Goal: Information Seeking & Learning: Learn about a topic

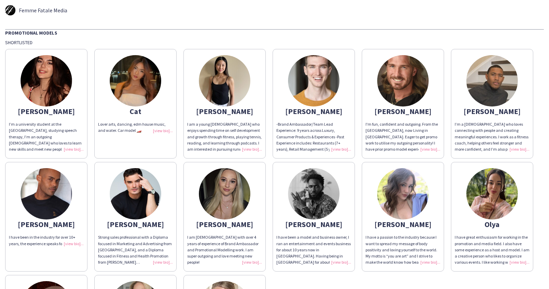
scroll to position [1, 0]
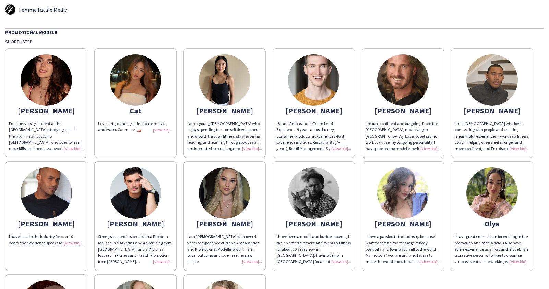
click at [76, 150] on div "I’m a university student at the [GEOGRAPHIC_DATA], studying speech therapy, I’m…" at bounding box center [46, 136] width 75 height 31
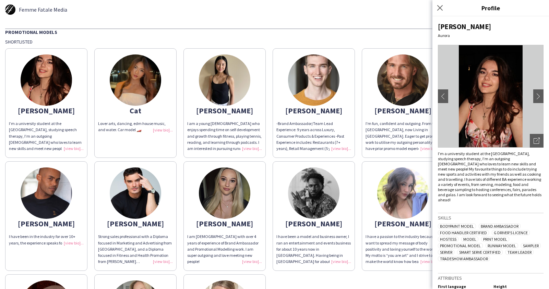
scroll to position [20, 0]
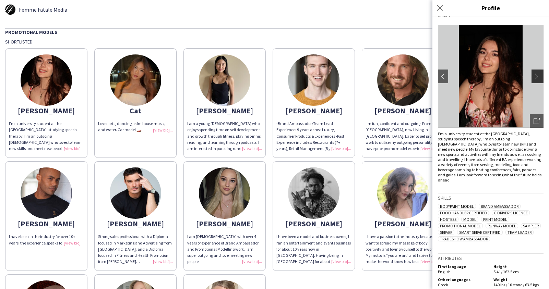
click at [537, 74] on app-icon "chevron-right" at bounding box center [539, 76] width 10 height 6
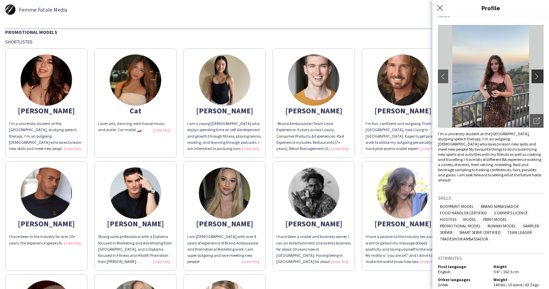
click at [537, 76] on app-icon "chevron-right" at bounding box center [539, 76] width 10 height 6
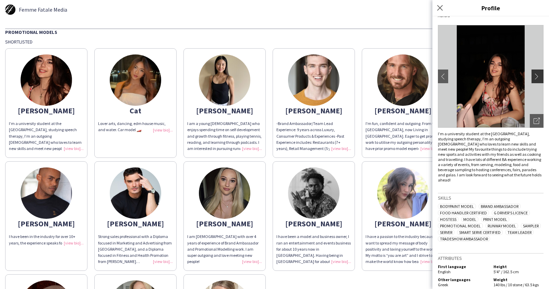
click at [539, 76] on app-icon "chevron-right" at bounding box center [539, 76] width 10 height 6
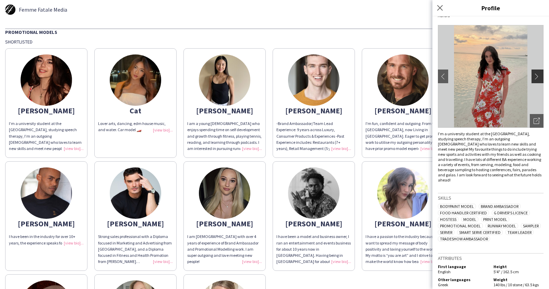
click at [538, 78] on app-icon "chevron-right" at bounding box center [539, 76] width 10 height 6
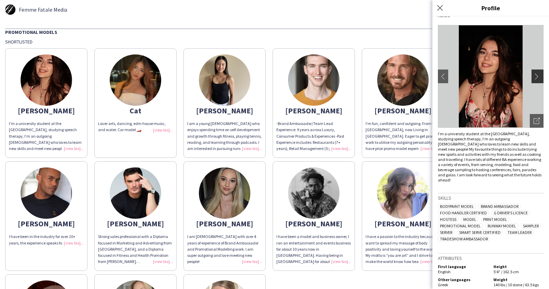
click at [538, 78] on app-icon "chevron-right" at bounding box center [539, 76] width 10 height 6
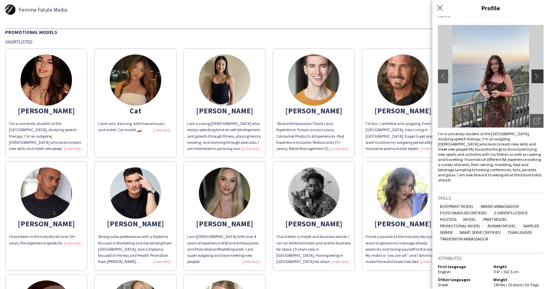
click at [538, 78] on app-icon "chevron-right" at bounding box center [539, 76] width 10 height 6
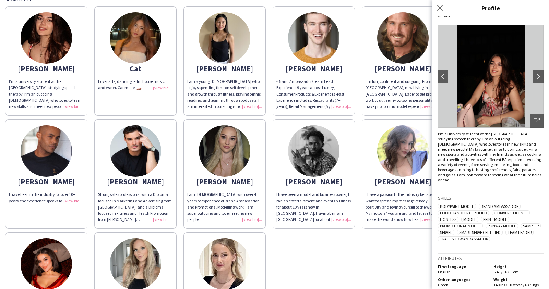
scroll to position [42, 0]
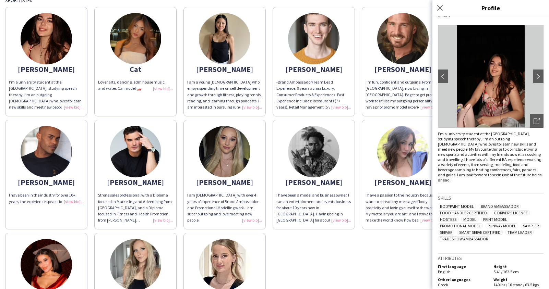
click at [147, 151] on img at bounding box center [135, 151] width 51 height 51
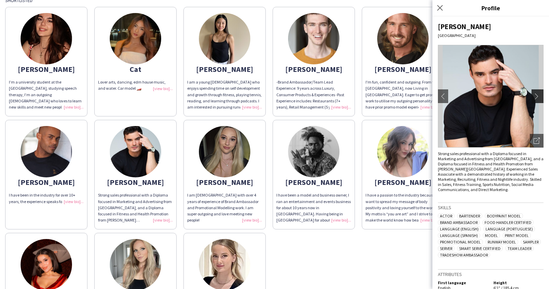
click at [540, 99] on app-icon "chevron-right" at bounding box center [539, 96] width 10 height 6
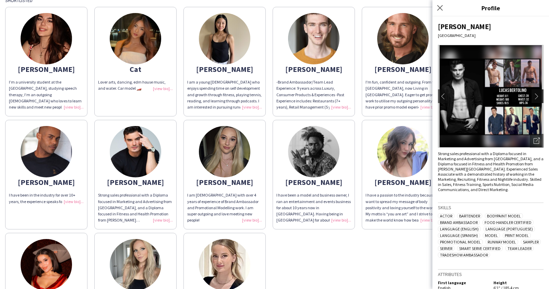
click at [538, 97] on app-icon "chevron-right" at bounding box center [539, 96] width 10 height 6
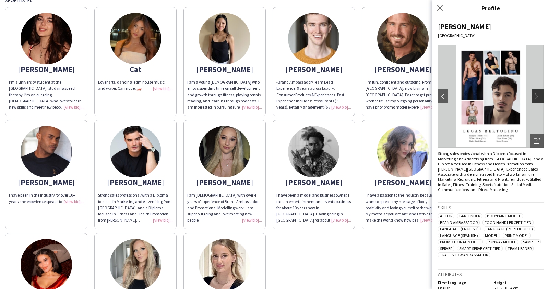
click at [538, 97] on app-icon "chevron-right" at bounding box center [539, 96] width 10 height 6
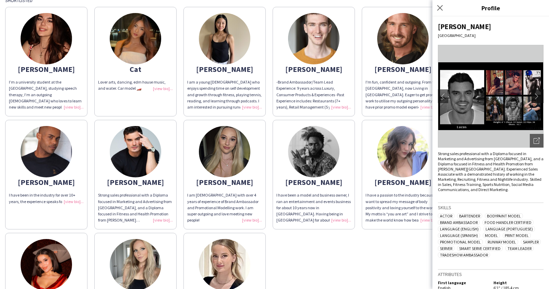
click at [538, 97] on app-icon "chevron-right" at bounding box center [539, 96] width 10 height 6
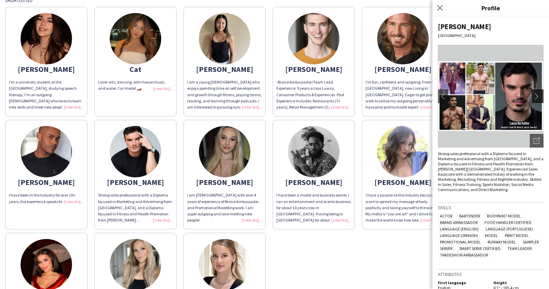
click at [538, 97] on app-icon "chevron-right" at bounding box center [539, 96] width 10 height 6
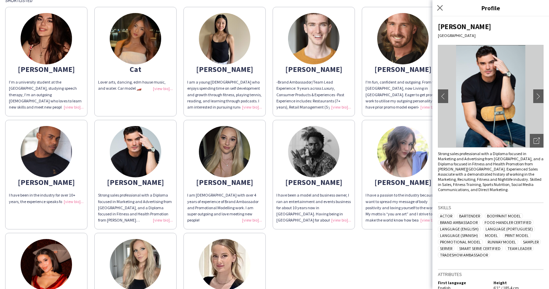
click at [223, 166] on img at bounding box center [224, 151] width 51 height 51
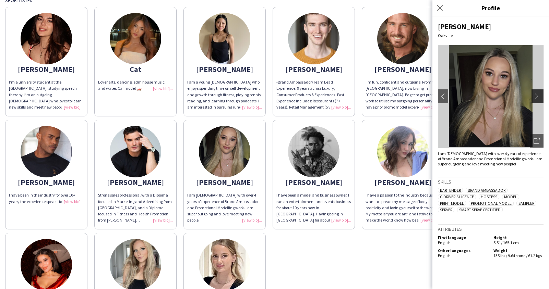
click at [538, 94] on app-icon "chevron-right" at bounding box center [539, 96] width 10 height 6
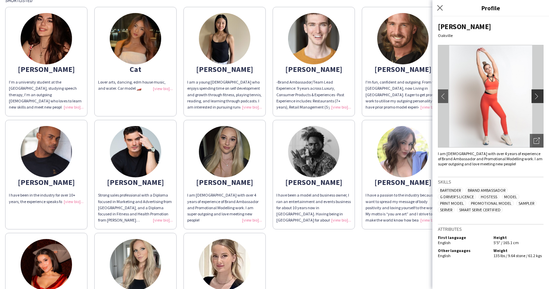
click at [538, 94] on app-icon "chevron-right" at bounding box center [539, 96] width 10 height 6
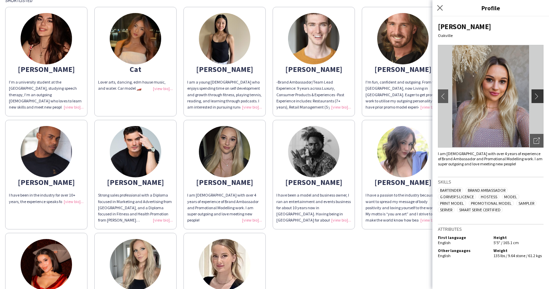
click at [538, 94] on app-icon "chevron-right" at bounding box center [539, 96] width 10 height 6
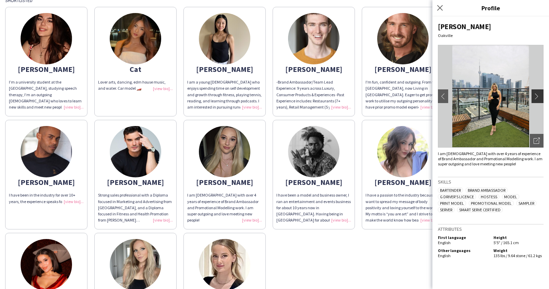
click at [538, 94] on app-icon "chevron-right" at bounding box center [539, 96] width 10 height 6
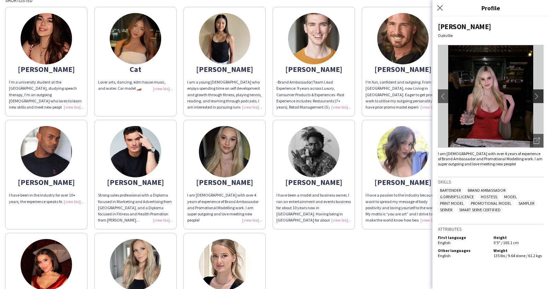
click at [538, 94] on app-icon "chevron-right" at bounding box center [539, 96] width 10 height 6
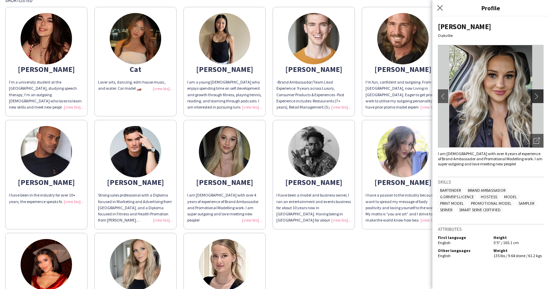
click at [538, 94] on app-icon "chevron-right" at bounding box center [539, 96] width 10 height 6
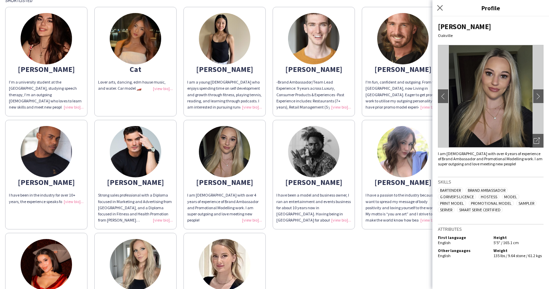
click at [393, 156] on img at bounding box center [402, 151] width 51 height 51
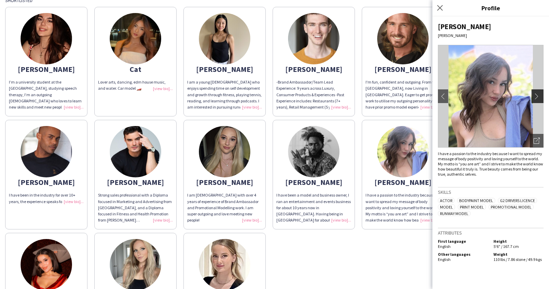
click at [540, 97] on app-icon "chevron-right" at bounding box center [539, 96] width 10 height 6
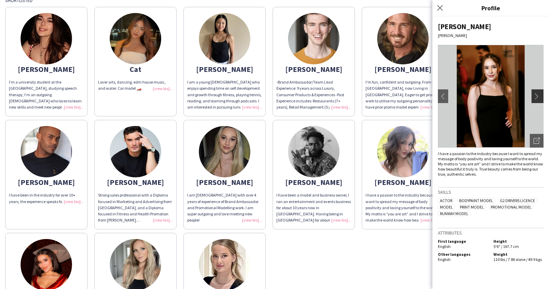
click at [540, 97] on app-icon "chevron-right" at bounding box center [539, 96] width 10 height 6
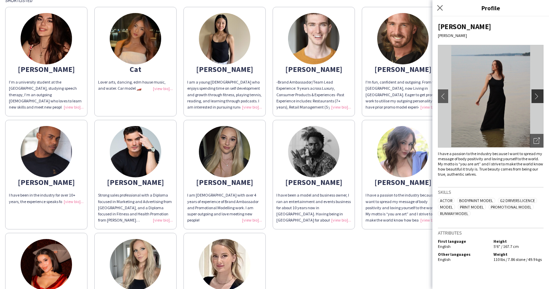
click at [540, 97] on app-icon "chevron-right" at bounding box center [539, 96] width 10 height 6
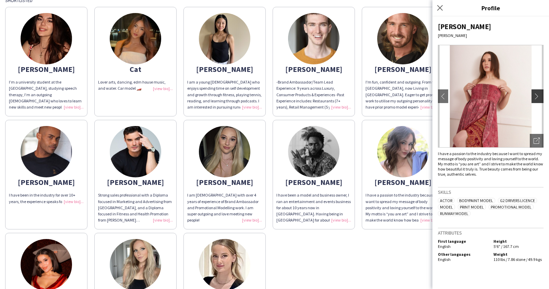
click at [540, 97] on app-icon "chevron-right" at bounding box center [539, 96] width 10 height 6
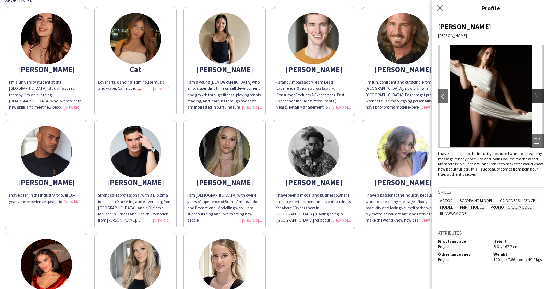
click at [540, 97] on app-icon "chevron-right" at bounding box center [539, 96] width 10 height 6
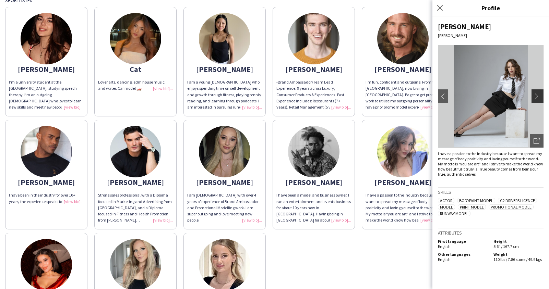
click at [540, 97] on app-icon "chevron-right" at bounding box center [539, 96] width 10 height 6
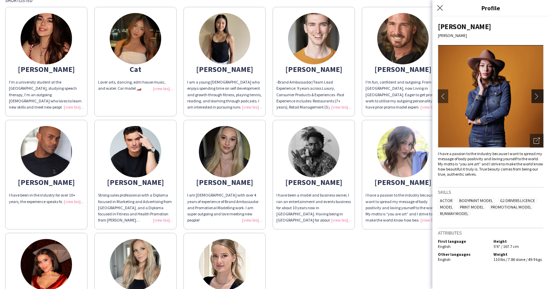
click at [540, 97] on app-icon "chevron-right" at bounding box center [539, 96] width 10 height 6
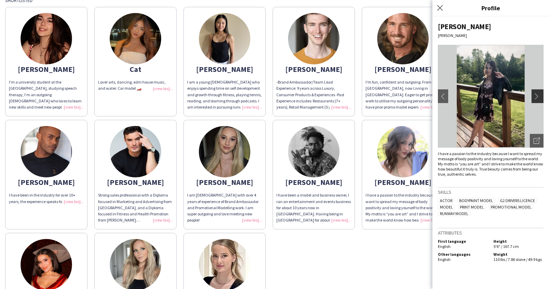
click at [540, 97] on app-icon "chevron-right" at bounding box center [539, 96] width 10 height 6
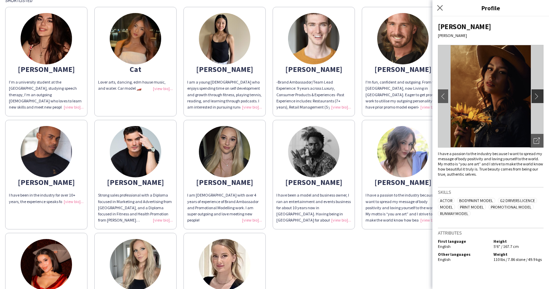
click at [540, 97] on app-icon "chevron-right" at bounding box center [539, 96] width 10 height 6
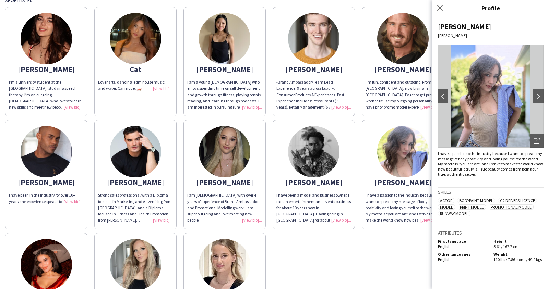
scroll to position [95, 0]
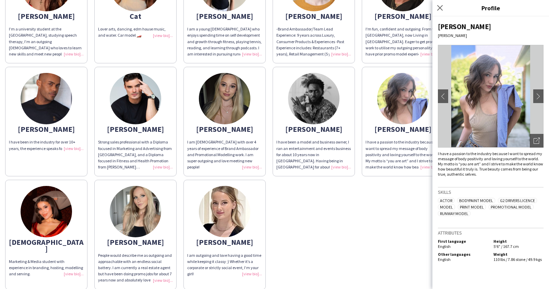
click at [128, 211] on img at bounding box center [135, 211] width 51 height 51
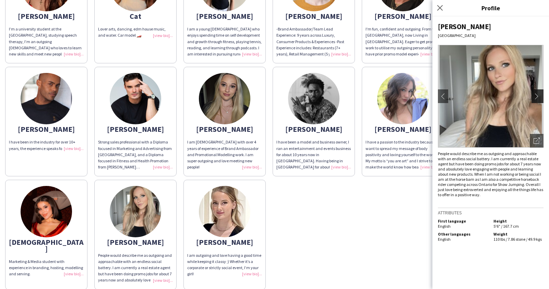
click at [537, 96] on app-icon "chevron-right" at bounding box center [539, 96] width 10 height 6
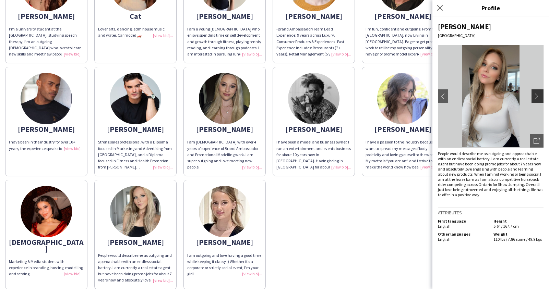
click at [537, 94] on app-icon "chevron-right" at bounding box center [539, 96] width 10 height 6
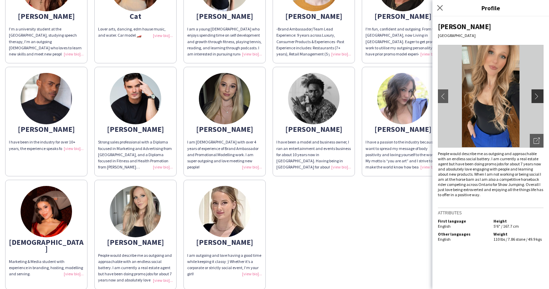
click at [537, 94] on app-icon "chevron-right" at bounding box center [539, 96] width 10 height 6
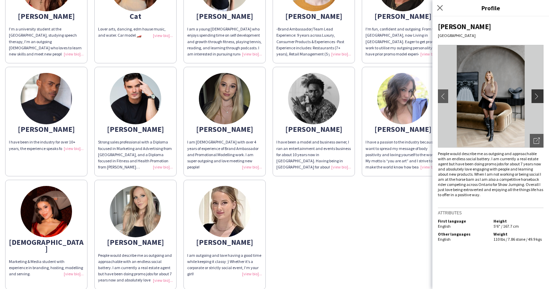
click at [537, 95] on app-icon "chevron-right" at bounding box center [539, 96] width 10 height 6
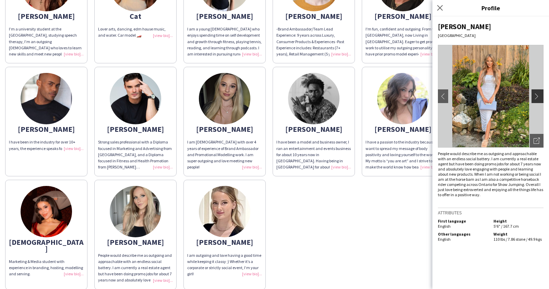
click at [537, 95] on app-icon "chevron-right" at bounding box center [539, 96] width 10 height 6
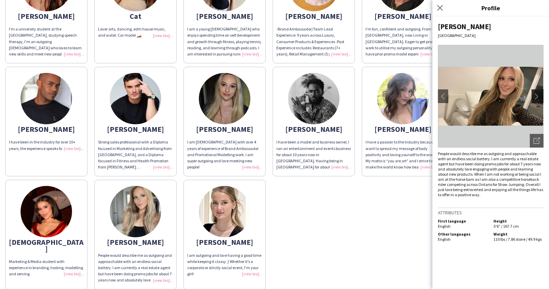
click at [537, 95] on app-icon "chevron-right" at bounding box center [539, 96] width 10 height 6
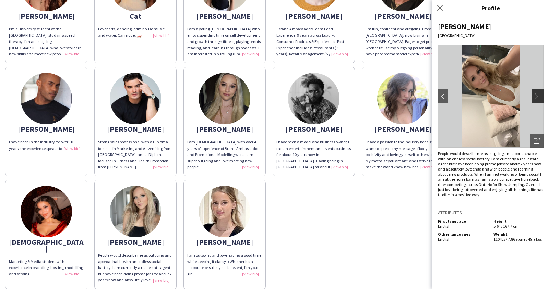
click at [537, 95] on app-icon "chevron-right" at bounding box center [539, 96] width 10 height 6
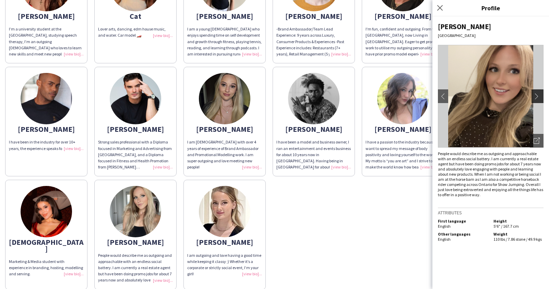
click at [537, 95] on app-icon "chevron-right" at bounding box center [539, 96] width 10 height 6
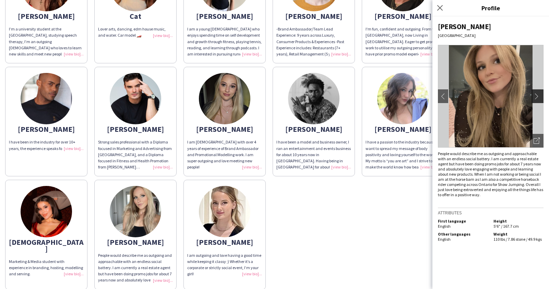
click at [537, 95] on app-icon "chevron-right" at bounding box center [539, 96] width 10 height 6
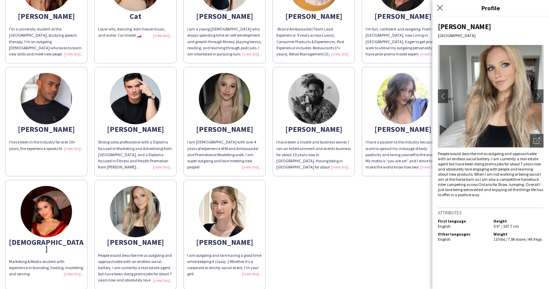
click at [229, 224] on img at bounding box center [224, 211] width 51 height 51
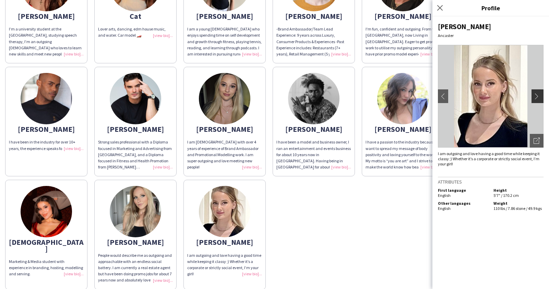
click at [539, 97] on app-icon "chevron-right" at bounding box center [539, 96] width 10 height 6
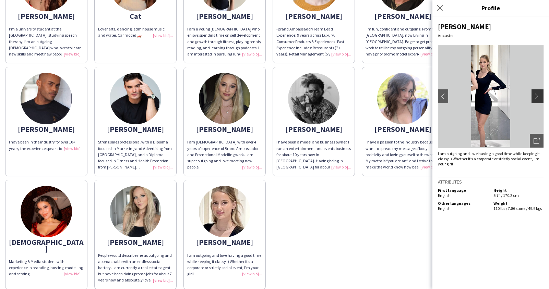
click at [539, 97] on app-icon "chevron-right" at bounding box center [539, 96] width 10 height 6
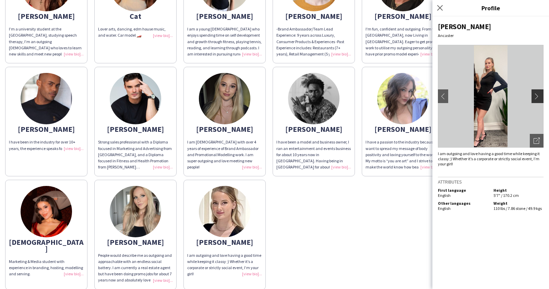
click at [538, 98] on app-icon "chevron-right" at bounding box center [539, 96] width 10 height 6
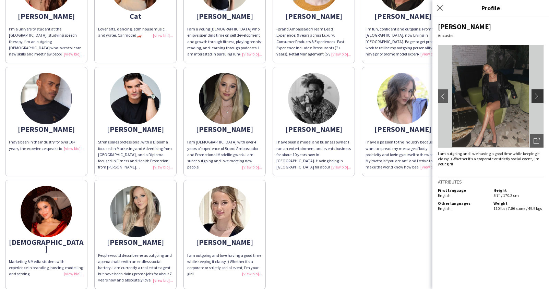
click at [538, 98] on app-icon "chevron-right" at bounding box center [539, 96] width 10 height 6
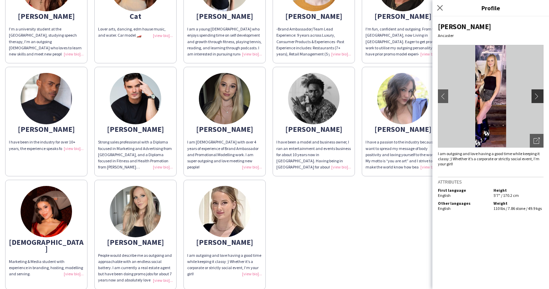
click at [538, 98] on app-icon "chevron-right" at bounding box center [539, 96] width 10 height 6
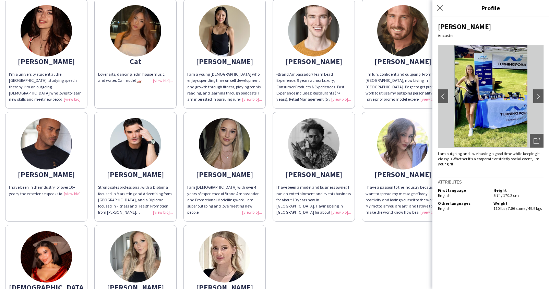
scroll to position [50, 0]
click at [53, 150] on img at bounding box center [46, 143] width 51 height 51
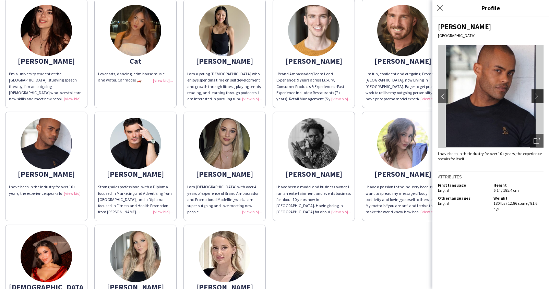
click at [537, 96] on app-icon "chevron-right" at bounding box center [539, 96] width 10 height 6
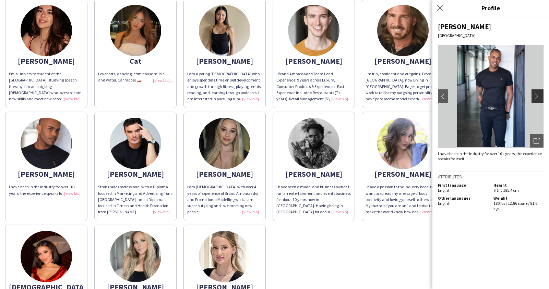
click at [539, 96] on app-icon "chevron-right" at bounding box center [539, 96] width 10 height 6
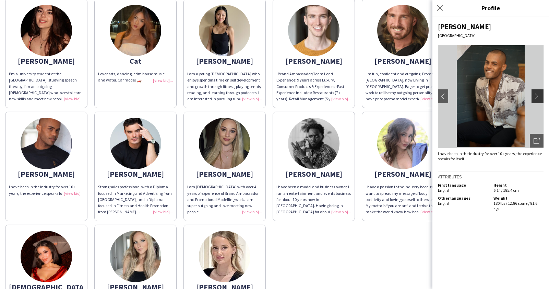
click at [539, 96] on app-icon "chevron-right" at bounding box center [539, 96] width 10 height 6
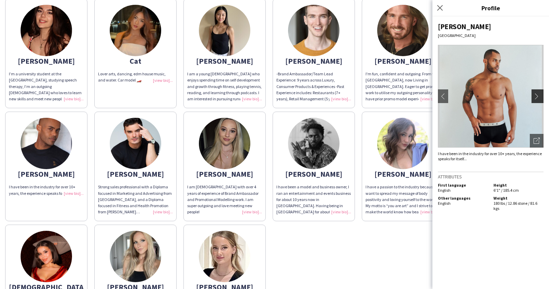
click at [539, 96] on app-icon "chevron-right" at bounding box center [539, 96] width 10 height 6
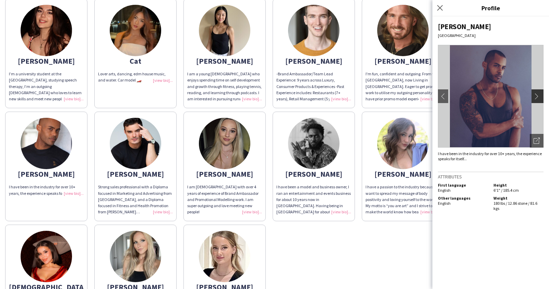
click at [539, 96] on app-icon "chevron-right" at bounding box center [539, 96] width 10 height 6
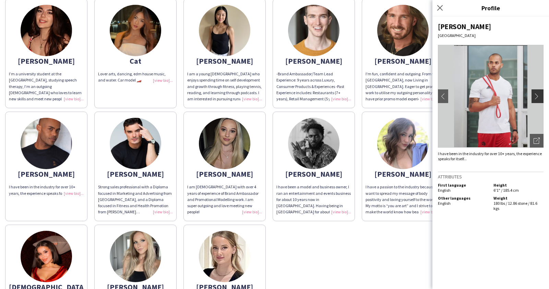
click at [539, 96] on app-icon "chevron-right" at bounding box center [539, 96] width 10 height 6
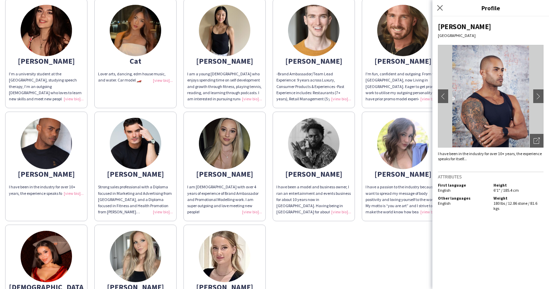
click at [392, 47] on img at bounding box center [402, 30] width 51 height 51
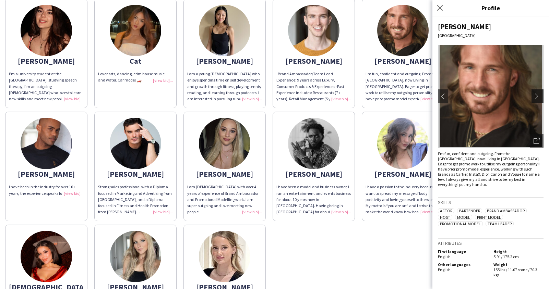
click at [536, 96] on app-icon "chevron-right" at bounding box center [539, 96] width 10 height 6
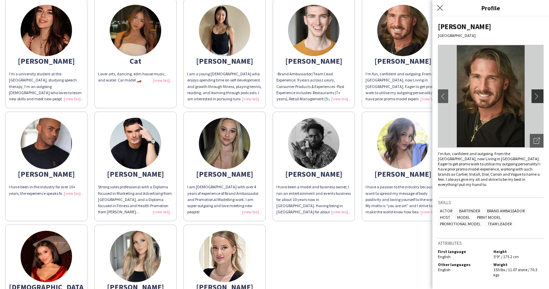
click at [537, 98] on app-icon "chevron-right" at bounding box center [539, 96] width 10 height 6
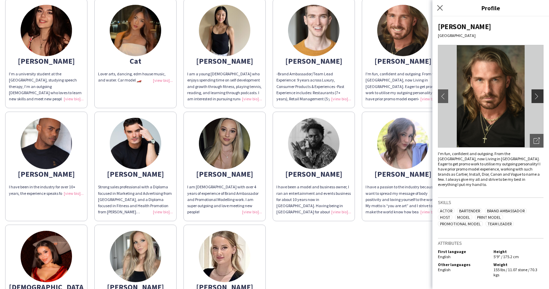
click at [537, 98] on app-icon "chevron-right" at bounding box center [539, 96] width 10 height 6
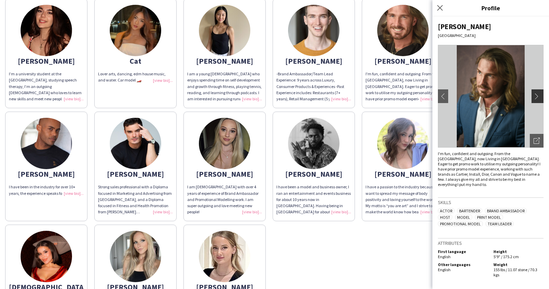
click at [537, 98] on app-icon "chevron-right" at bounding box center [539, 96] width 10 height 6
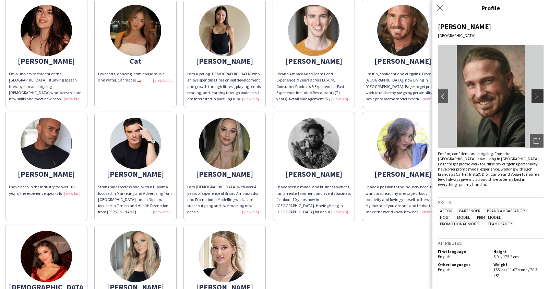
click at [537, 98] on app-icon "chevron-right" at bounding box center [539, 96] width 10 height 6
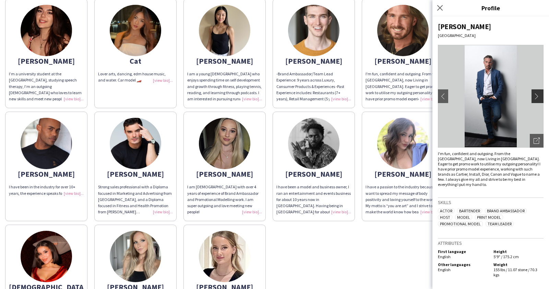
click at [537, 98] on app-icon "chevron-right" at bounding box center [539, 96] width 10 height 6
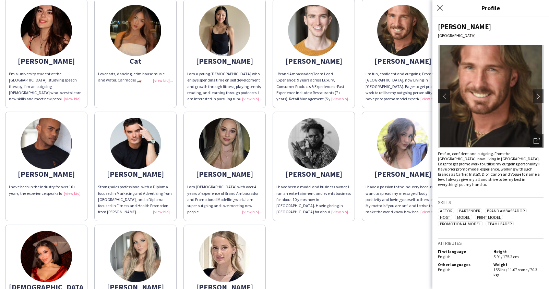
click at [442, 97] on app-icon "chevron-left" at bounding box center [443, 96] width 10 height 6
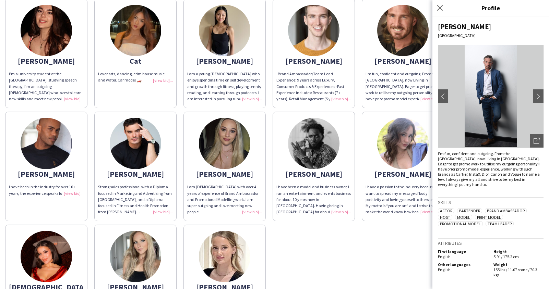
click at [324, 45] on img at bounding box center [313, 30] width 51 height 51
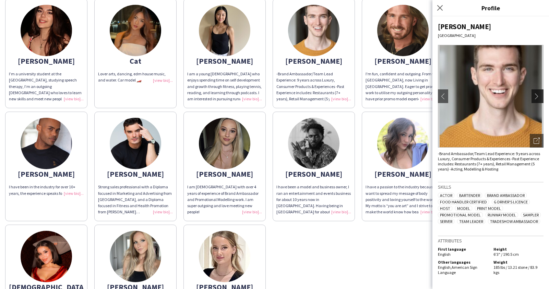
click at [539, 95] on app-icon "chevron-right" at bounding box center [539, 96] width 10 height 6
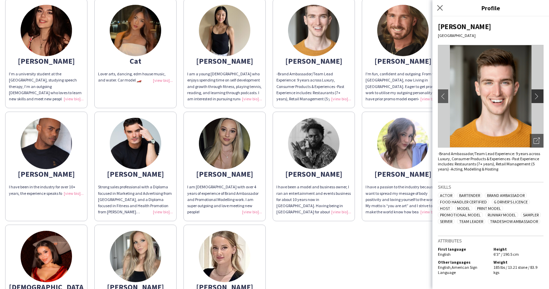
click at [539, 95] on app-icon "chevron-right" at bounding box center [539, 96] width 10 height 6
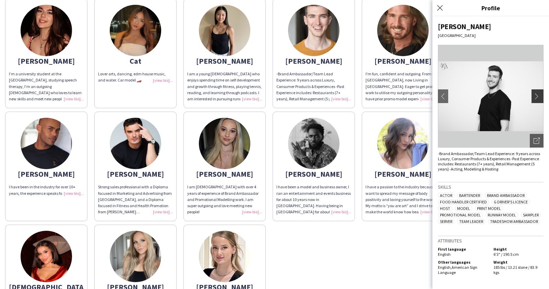
click at [539, 95] on app-icon "chevron-right" at bounding box center [539, 96] width 10 height 6
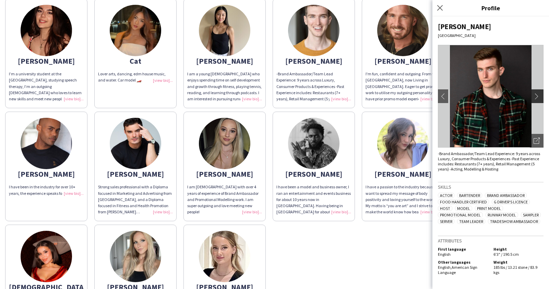
click at [539, 95] on app-icon "chevron-right" at bounding box center [539, 96] width 10 height 6
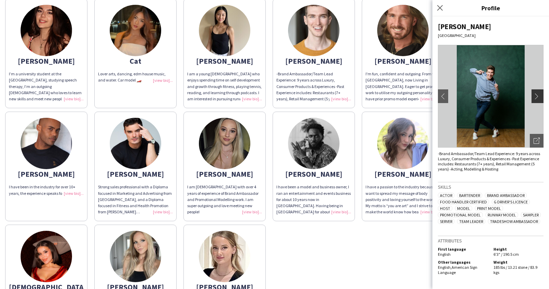
click at [539, 95] on app-icon "chevron-right" at bounding box center [539, 96] width 10 height 6
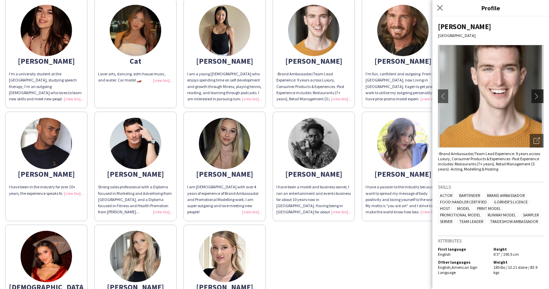
click at [539, 95] on app-icon "chevron-right" at bounding box center [539, 96] width 10 height 6
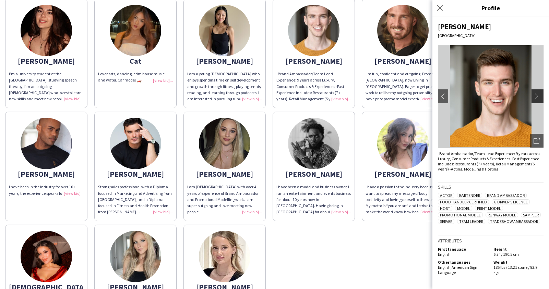
click at [539, 95] on app-icon "chevron-right" at bounding box center [539, 96] width 10 height 6
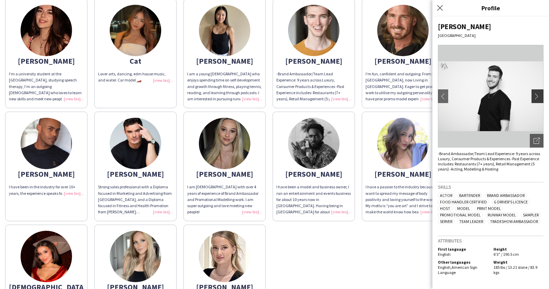
click at [539, 95] on app-icon "chevron-right" at bounding box center [539, 96] width 10 height 6
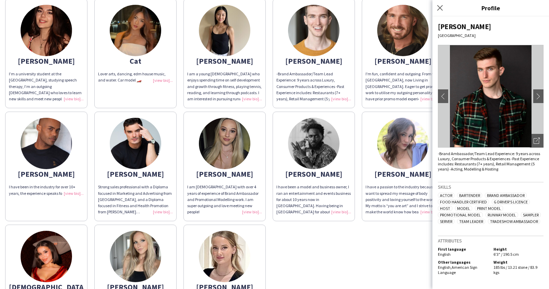
click at [163, 146] on app-share-pages-crew-card "[PERSON_NAME] sales professional with a Diploma focused in Marketing and Advert…" at bounding box center [135, 167] width 82 height 110
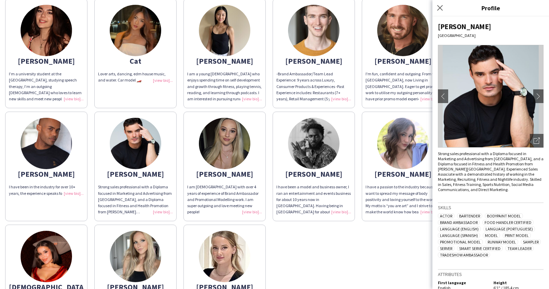
click at [323, 151] on img at bounding box center [313, 143] width 51 height 51
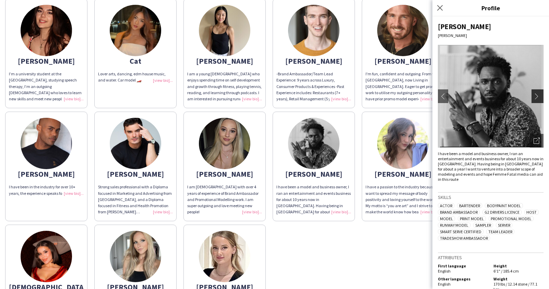
click at [540, 101] on button "chevron-right" at bounding box center [539, 97] width 14 height 14
click at [540, 98] on app-icon "chevron-right" at bounding box center [539, 96] width 10 height 6
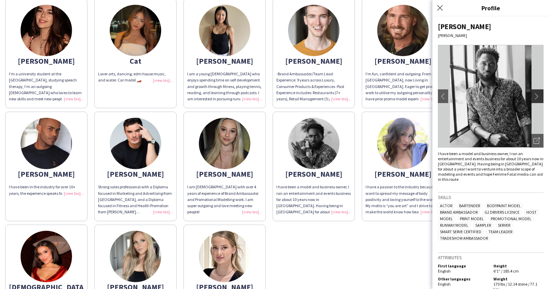
click at [540, 98] on app-icon "chevron-right" at bounding box center [539, 96] width 10 height 6
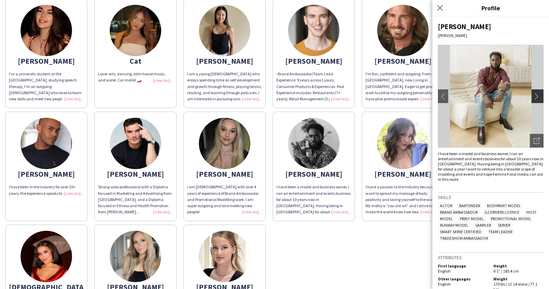
click at [540, 98] on app-icon "chevron-right" at bounding box center [539, 96] width 10 height 6
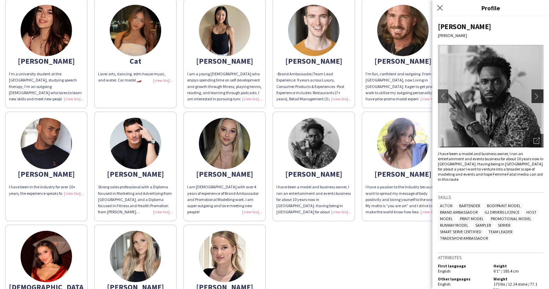
click at [540, 98] on app-icon "chevron-right" at bounding box center [539, 96] width 10 height 6
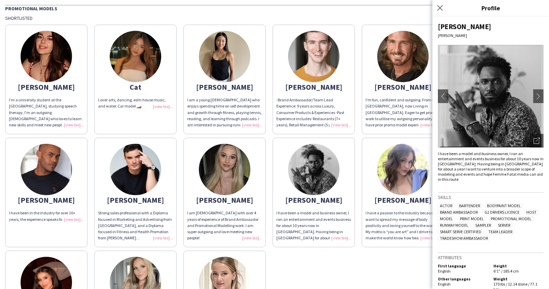
scroll to position [25, 0]
click at [216, 272] on img at bounding box center [224, 282] width 51 height 51
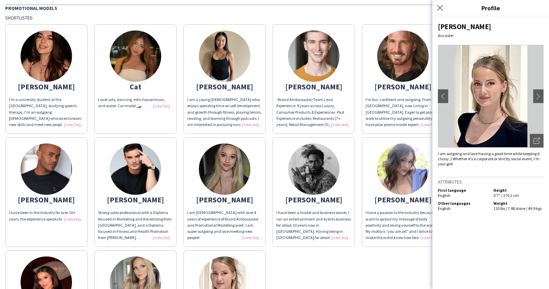
click at [139, 276] on img at bounding box center [135, 282] width 51 height 51
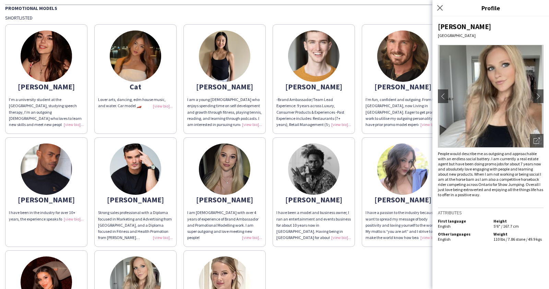
click at [119, 44] on img at bounding box center [135, 56] width 51 height 51
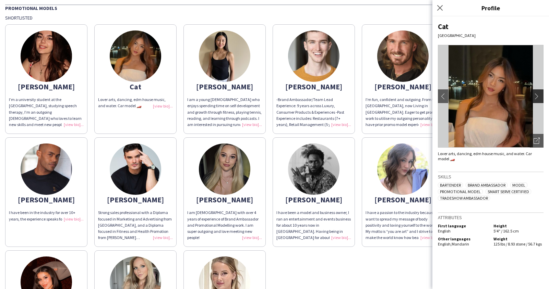
click at [543, 100] on button "chevron-right" at bounding box center [539, 97] width 14 height 14
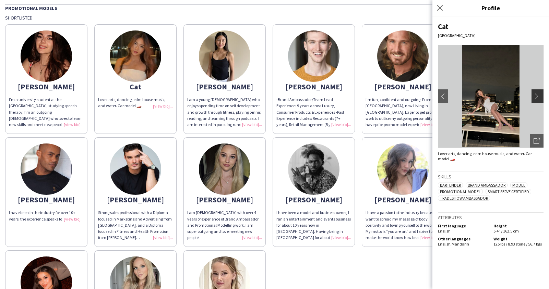
click at [539, 100] on button "chevron-right" at bounding box center [539, 97] width 14 height 14
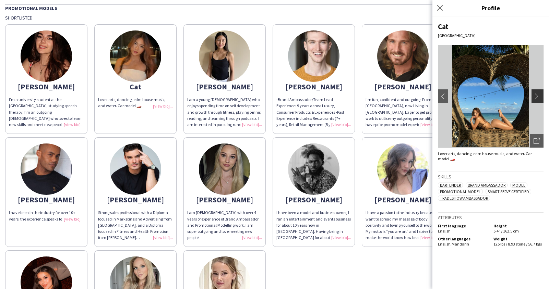
click at [540, 100] on button "chevron-right" at bounding box center [539, 97] width 14 height 14
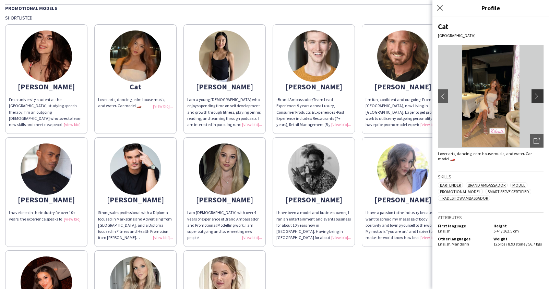
click at [540, 100] on button "chevron-right" at bounding box center [539, 97] width 14 height 14
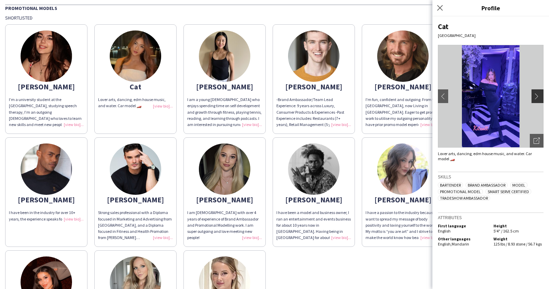
click at [540, 100] on button "chevron-right" at bounding box center [539, 97] width 14 height 14
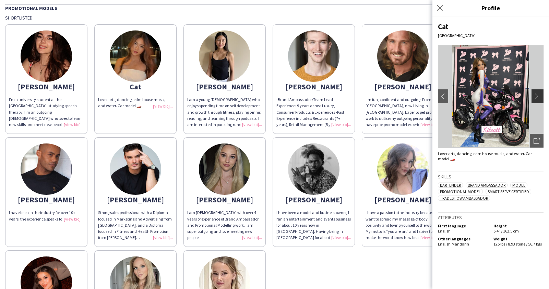
click at [540, 100] on button "chevron-right" at bounding box center [539, 97] width 14 height 14
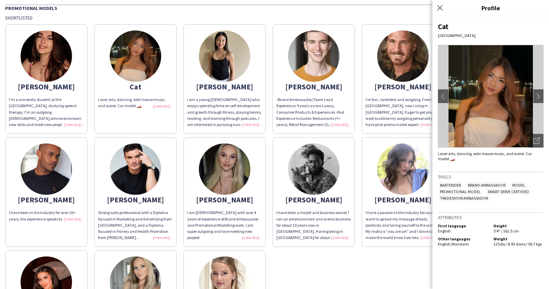
click at [241, 54] on img at bounding box center [224, 56] width 51 height 51
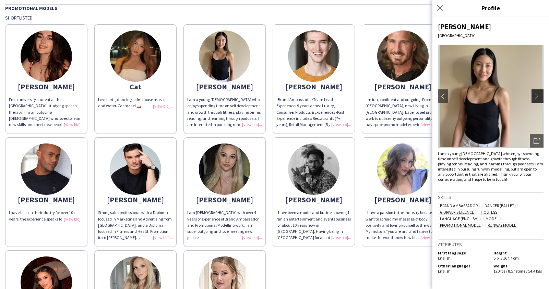
click at [537, 93] on app-icon "chevron-right" at bounding box center [539, 96] width 10 height 6
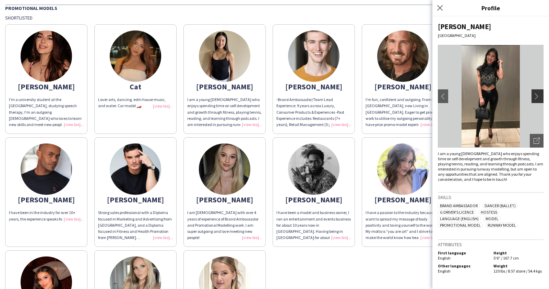
click at [537, 93] on app-icon "chevron-right" at bounding box center [539, 96] width 10 height 6
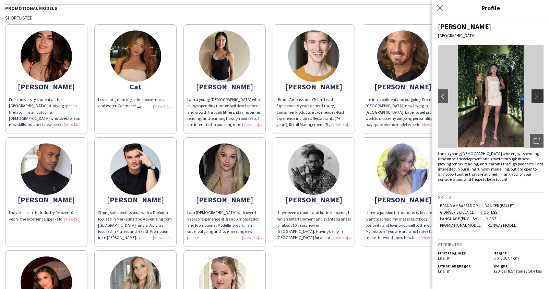
click at [537, 93] on app-icon "chevron-right" at bounding box center [539, 96] width 10 height 6
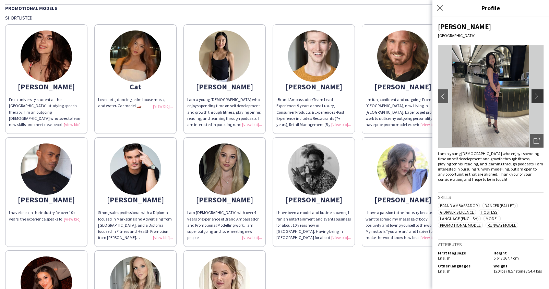
click at [537, 93] on app-icon "chevron-right" at bounding box center [539, 96] width 10 height 6
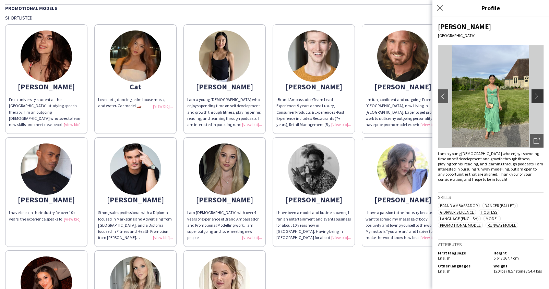
click at [537, 93] on app-icon "chevron-right" at bounding box center [539, 96] width 10 height 6
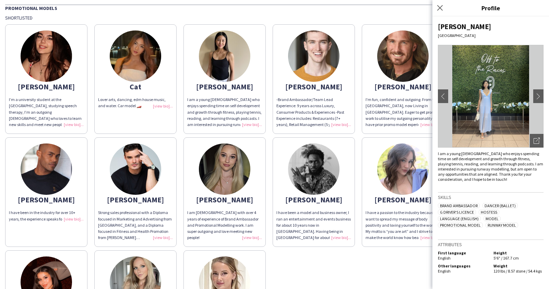
click at [405, 175] on img at bounding box center [402, 169] width 51 height 51
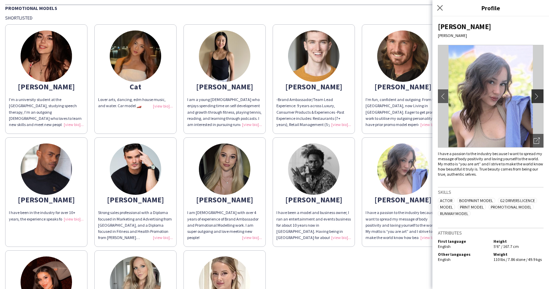
click at [535, 95] on app-icon "chevron-right" at bounding box center [539, 96] width 10 height 6
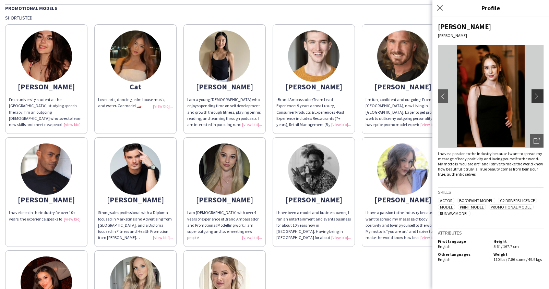
click at [535, 95] on app-icon "chevron-right" at bounding box center [539, 96] width 10 height 6
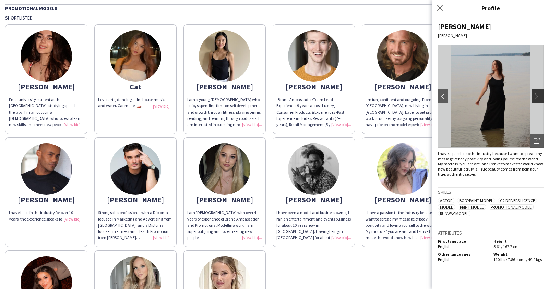
click at [535, 95] on app-icon "chevron-right" at bounding box center [539, 96] width 10 height 6
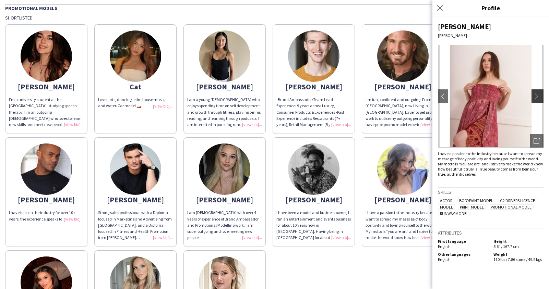
click at [535, 95] on app-icon "chevron-right" at bounding box center [539, 96] width 10 height 6
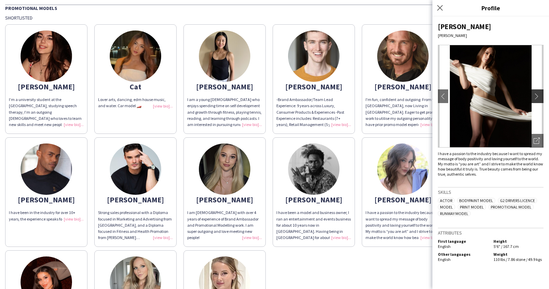
click at [535, 95] on app-icon "chevron-right" at bounding box center [539, 96] width 10 height 6
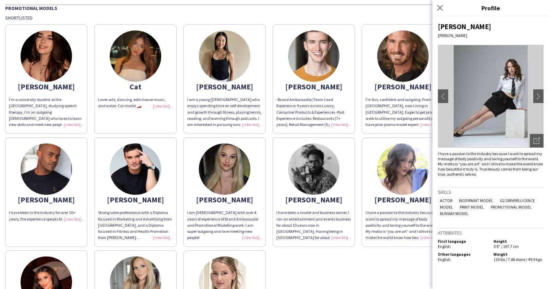
click at [232, 260] on img at bounding box center [224, 282] width 51 height 51
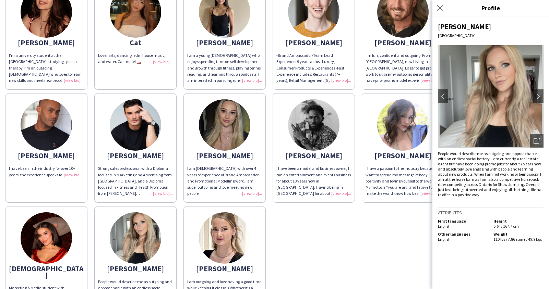
scroll to position [70, 0]
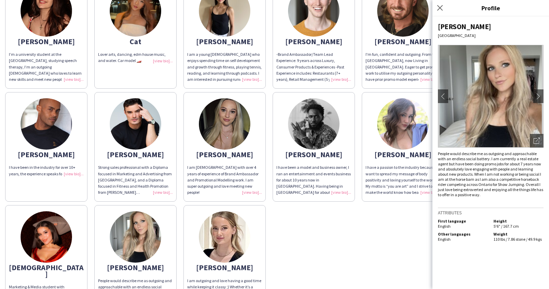
click at [134, 124] on img at bounding box center [135, 123] width 51 height 51
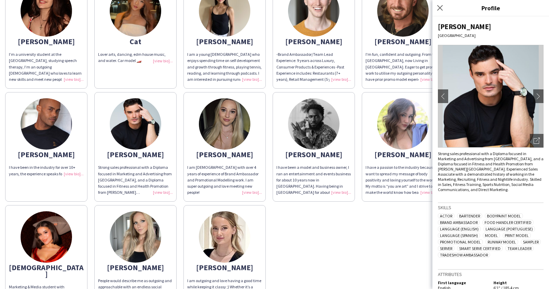
click at [54, 227] on img at bounding box center [46, 237] width 51 height 51
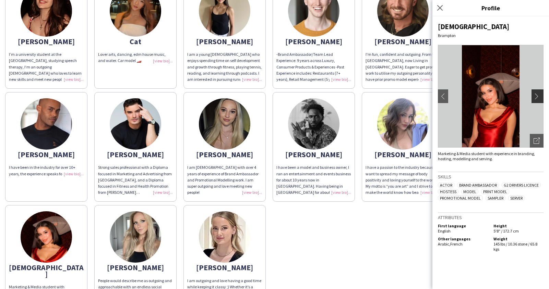
click at [538, 98] on app-icon "chevron-right" at bounding box center [539, 96] width 10 height 6
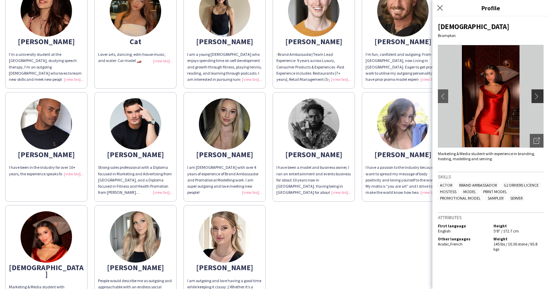
click at [539, 97] on app-icon "chevron-right" at bounding box center [539, 96] width 10 height 6
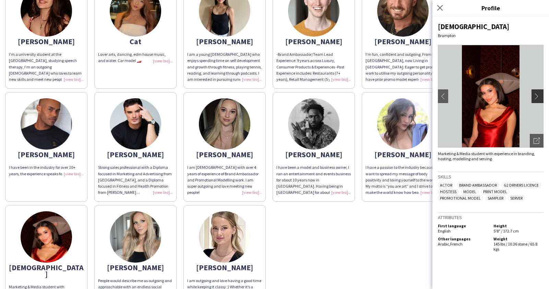
click at [539, 97] on app-icon "chevron-right" at bounding box center [539, 96] width 10 height 6
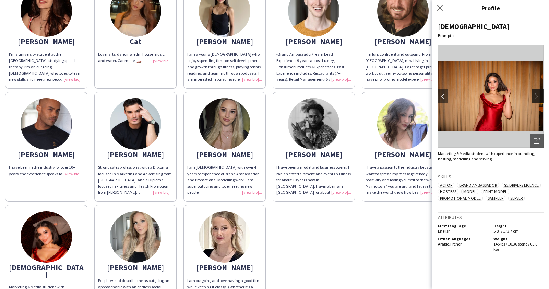
click at [539, 97] on app-icon "chevron-right" at bounding box center [539, 96] width 10 height 6
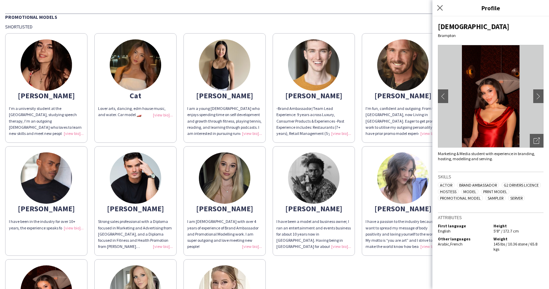
scroll to position [16, 0]
click at [441, 6] on icon at bounding box center [440, 7] width 7 height 7
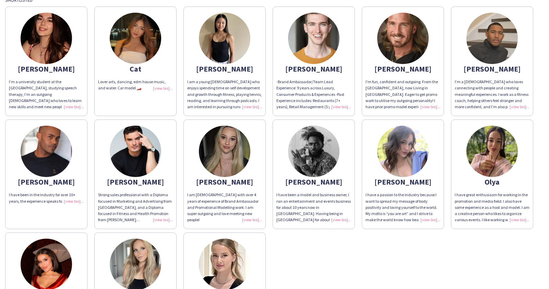
scroll to position [44, 0]
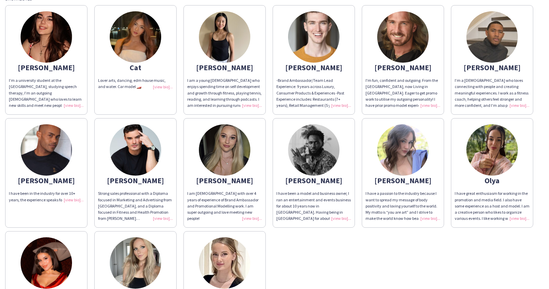
click at [64, 40] on img at bounding box center [46, 36] width 51 height 51
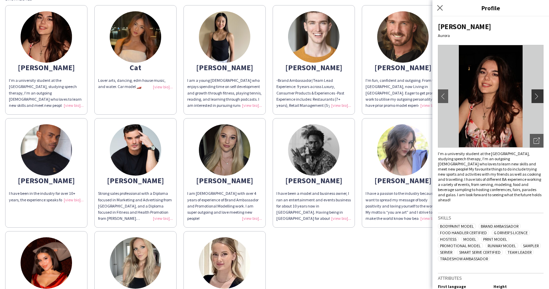
click at [539, 93] on app-icon "chevron-right" at bounding box center [539, 96] width 10 height 6
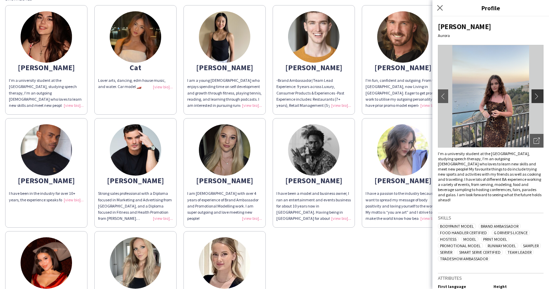
click at [539, 93] on app-icon "chevron-right" at bounding box center [539, 96] width 10 height 6
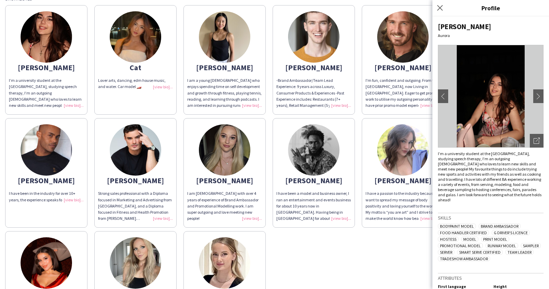
scroll to position [20, 0]
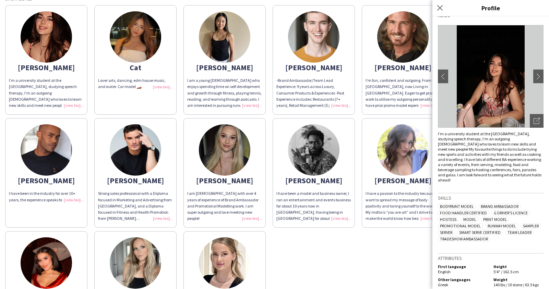
click at [455, 264] on h5 "First language" at bounding box center [463, 266] width 50 height 5
drag, startPoint x: 492, startPoint y: 275, endPoint x: 530, endPoint y: 276, distance: 37.8
click at [530, 277] on div "Weight 140 lbs / 10 stone / 63.5 kgs" at bounding box center [517, 282] width 53 height 10
click at [524, 264] on h5 "Height" at bounding box center [518, 266] width 50 height 5
click at [141, 48] on img at bounding box center [135, 36] width 51 height 51
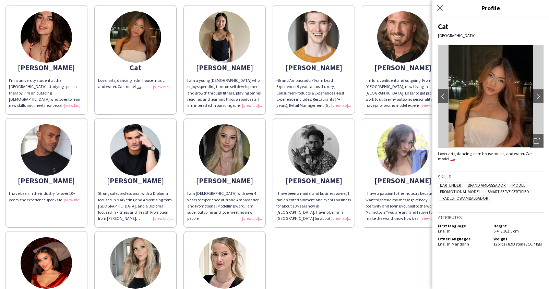
click at [221, 33] on img at bounding box center [224, 36] width 51 height 51
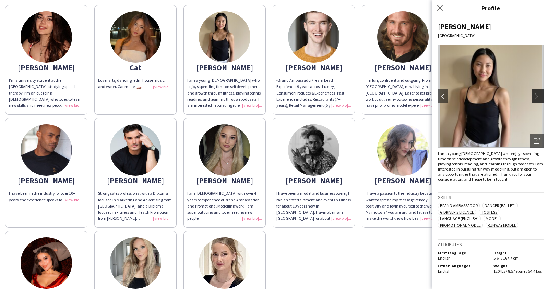
click at [538, 93] on app-icon "chevron-right" at bounding box center [539, 96] width 10 height 6
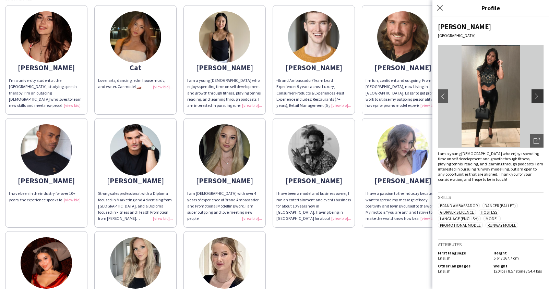
click at [538, 93] on app-icon "chevron-right" at bounding box center [539, 96] width 10 height 6
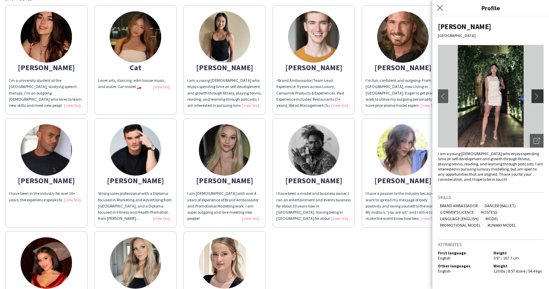
click at [538, 93] on app-icon "chevron-right" at bounding box center [539, 96] width 10 height 6
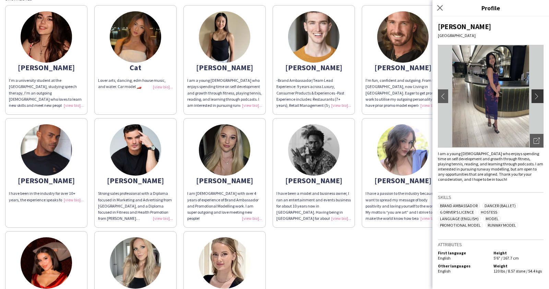
click at [538, 93] on app-icon "chevron-right" at bounding box center [539, 96] width 10 height 6
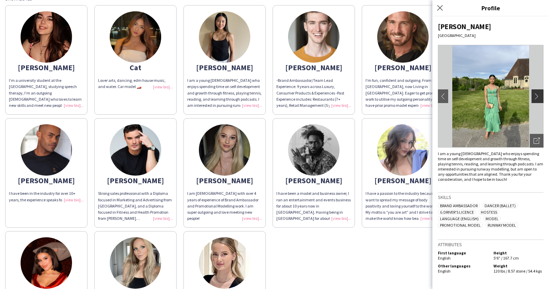
click at [538, 93] on app-icon "chevron-right" at bounding box center [539, 96] width 10 height 6
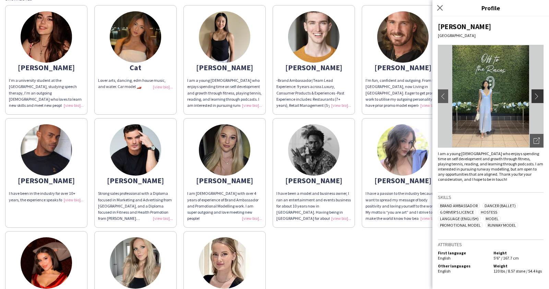
click at [538, 93] on app-icon "chevron-right" at bounding box center [539, 96] width 10 height 6
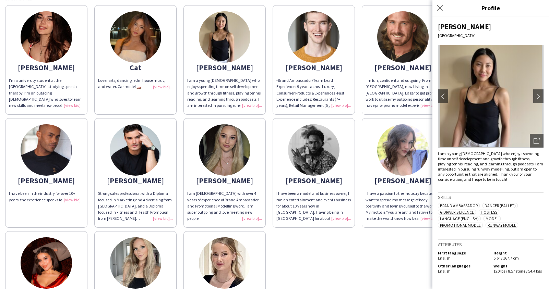
click at [323, 48] on img at bounding box center [313, 36] width 51 height 51
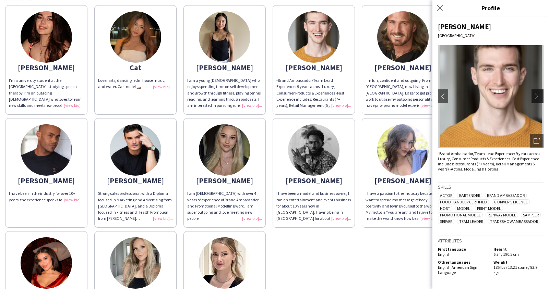
click at [539, 100] on button "chevron-right" at bounding box center [539, 97] width 14 height 14
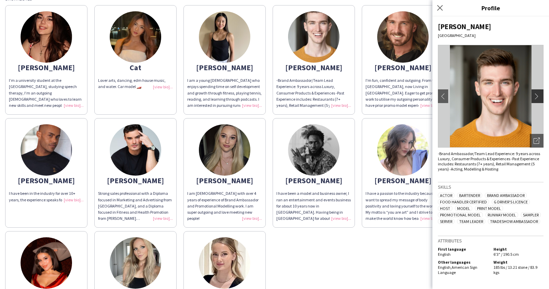
click at [539, 100] on button "chevron-right" at bounding box center [539, 97] width 14 height 14
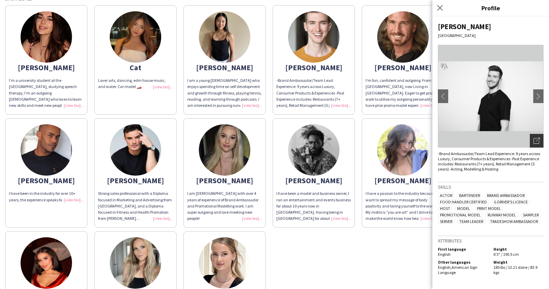
click at [533, 143] on div "Open photos pop-in" at bounding box center [537, 141] width 14 height 14
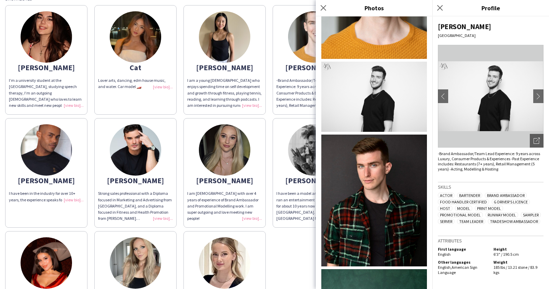
scroll to position [207, 0]
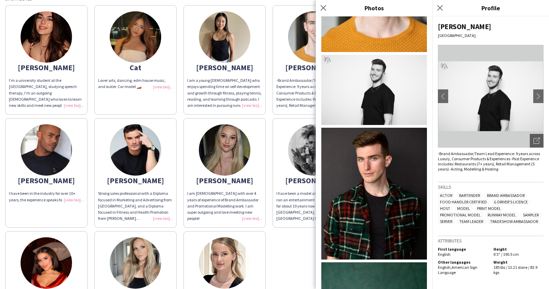
click at [388, 103] on img at bounding box center [374, 90] width 106 height 70
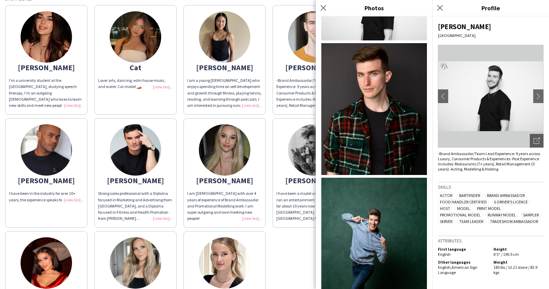
scroll to position [339, 0]
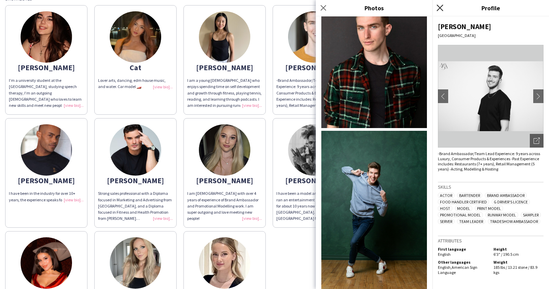
click at [440, 7] on icon "Close pop-in" at bounding box center [440, 7] width 7 height 7
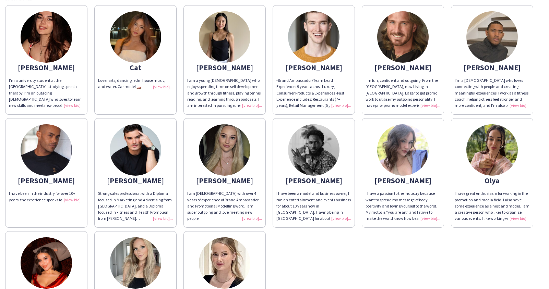
click at [400, 49] on img at bounding box center [402, 36] width 51 height 51
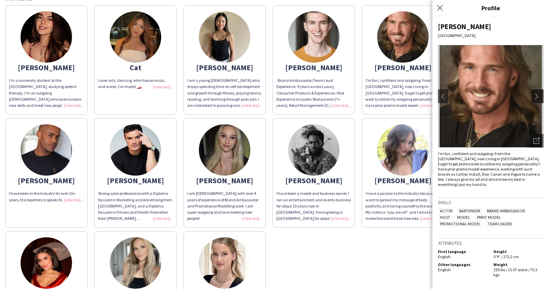
click at [538, 95] on app-icon "chevron-right" at bounding box center [539, 96] width 10 height 6
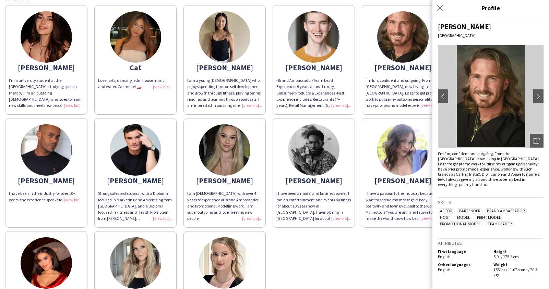
click at [462, 169] on div "I'm fun, confident and outgoing. From the [GEOGRAPHIC_DATA], now Living in [GEO…" at bounding box center [491, 169] width 106 height 36
drag, startPoint x: 462, startPoint y: 169, endPoint x: 530, endPoint y: 170, distance: 67.9
click at [530, 170] on div "I'm fun, confident and outgoing. From the [GEOGRAPHIC_DATA], now Living in [GEO…" at bounding box center [491, 169] width 106 height 36
click at [530, 178] on div "I'm fun, confident and outgoing. From the [GEOGRAPHIC_DATA], now Living in [GEO…" at bounding box center [491, 169] width 106 height 36
click at [539, 96] on app-icon "chevron-right" at bounding box center [539, 96] width 10 height 6
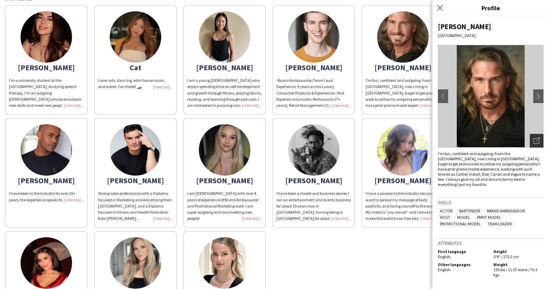
click at [538, 145] on div "Open photos pop-in" at bounding box center [537, 141] width 14 height 14
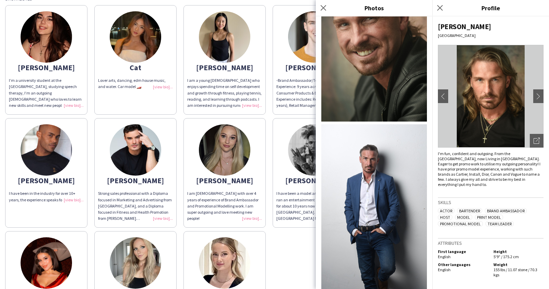
scroll to position [690, 0]
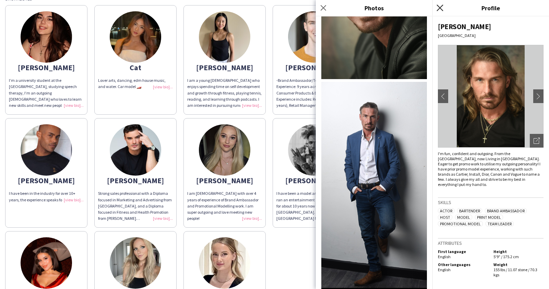
click at [441, 8] on icon "Close pop-in" at bounding box center [440, 7] width 7 height 7
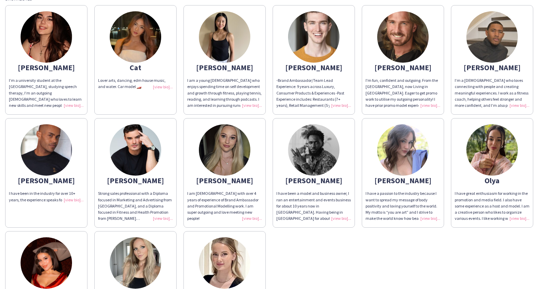
click at [489, 45] on img at bounding box center [491, 36] width 51 height 51
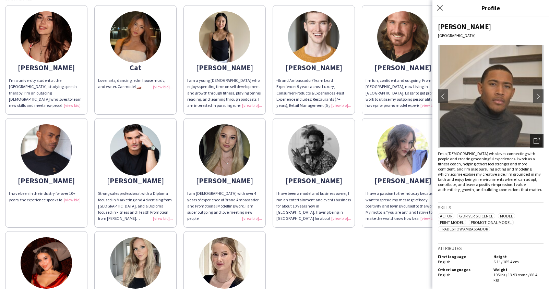
click at [539, 142] on icon at bounding box center [536, 141] width 5 height 5
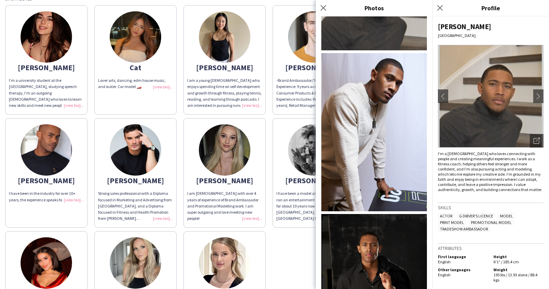
scroll to position [118, 0]
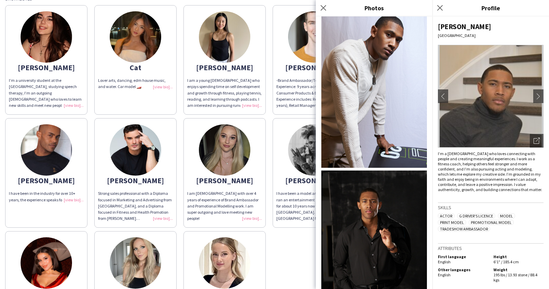
click at [374, 134] on img at bounding box center [374, 89] width 106 height 158
click at [536, 92] on button "chevron-right" at bounding box center [539, 97] width 14 height 14
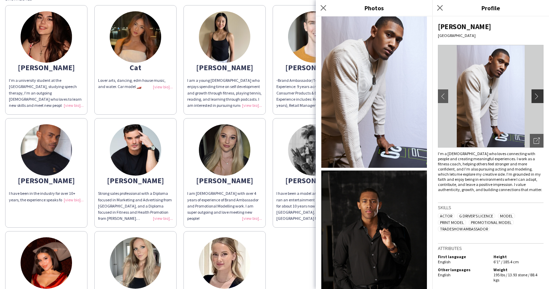
click at [536, 92] on button "chevron-right" at bounding box center [539, 97] width 14 height 14
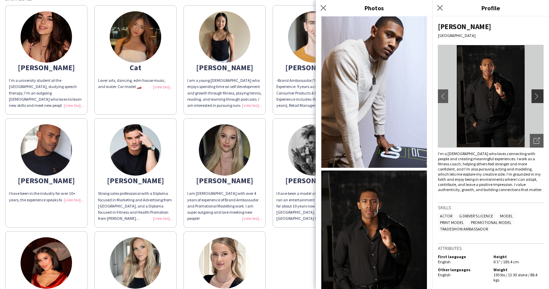
click at [536, 92] on button "chevron-right" at bounding box center [539, 97] width 14 height 14
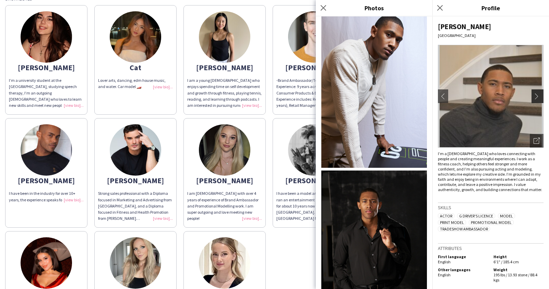
click at [536, 92] on button "chevron-right" at bounding box center [539, 97] width 14 height 14
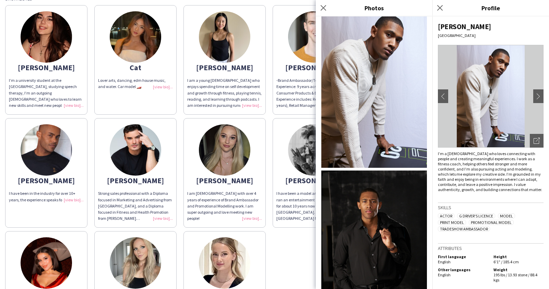
click at [55, 159] on img at bounding box center [46, 149] width 51 height 51
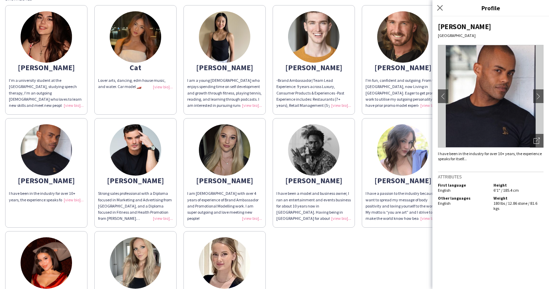
click at [149, 157] on img at bounding box center [135, 149] width 51 height 51
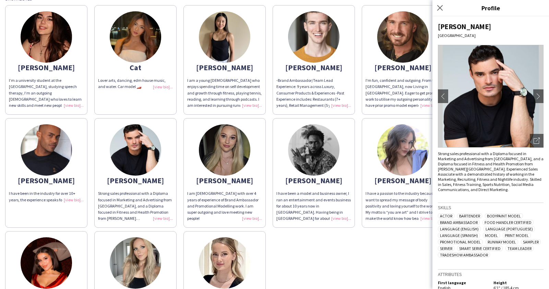
click at [56, 149] on img at bounding box center [46, 149] width 51 height 51
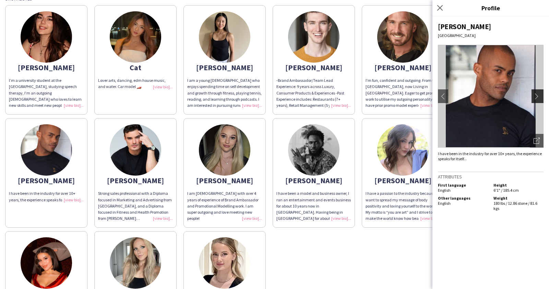
click at [541, 96] on app-icon "chevron-right" at bounding box center [539, 96] width 10 height 6
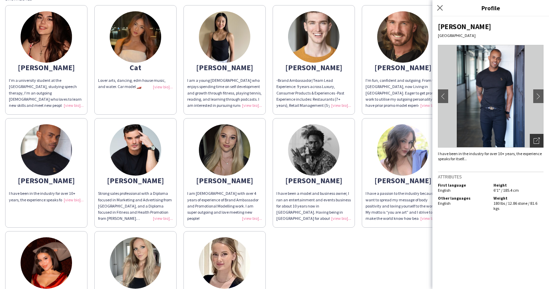
click at [539, 141] on icon "Open photos pop-in" at bounding box center [537, 141] width 6 height 6
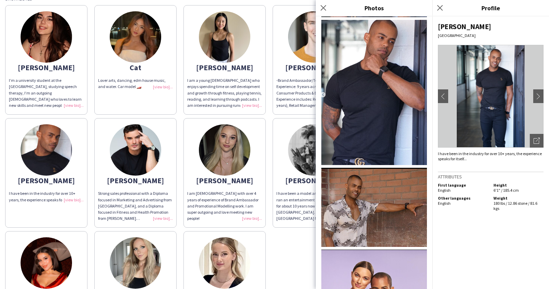
scroll to position [1144, 0]
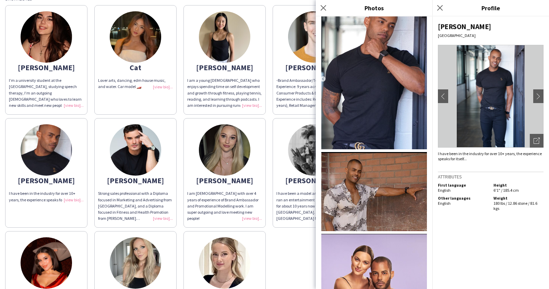
click at [140, 158] on img at bounding box center [135, 149] width 51 height 51
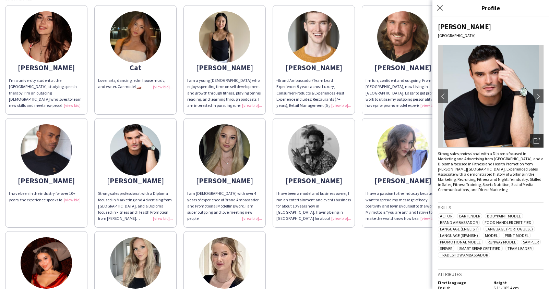
click at [535, 140] on icon "Open photos pop-in" at bounding box center [537, 141] width 6 height 6
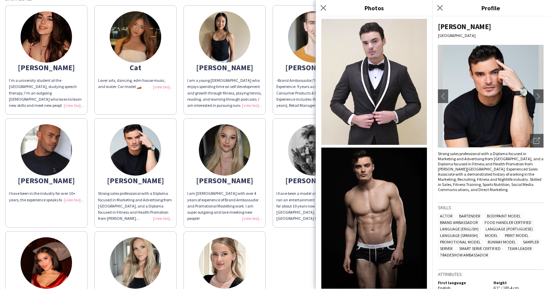
scroll to position [688, 0]
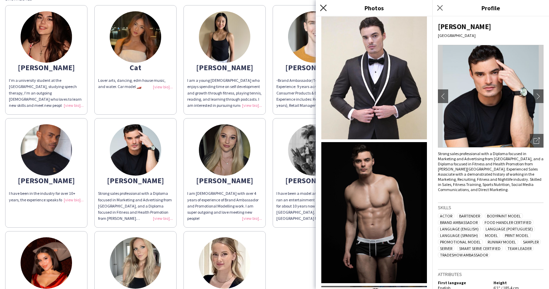
click at [321, 8] on icon "Close pop-in" at bounding box center [323, 7] width 7 height 7
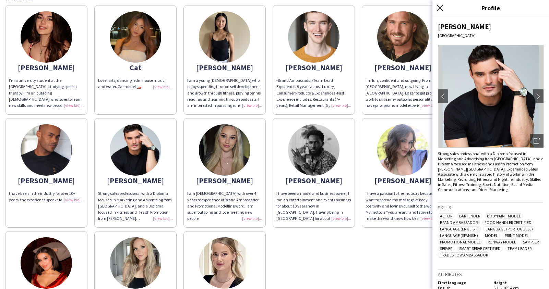
click at [439, 7] on icon at bounding box center [440, 7] width 7 height 7
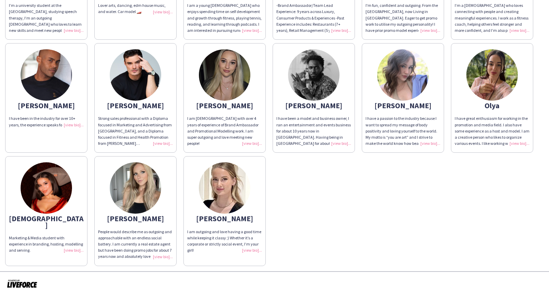
scroll to position [127, 0]
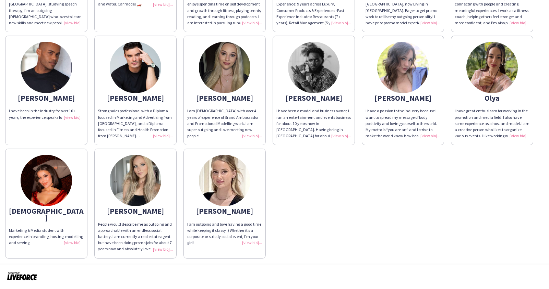
click at [396, 64] on img at bounding box center [402, 67] width 51 height 51
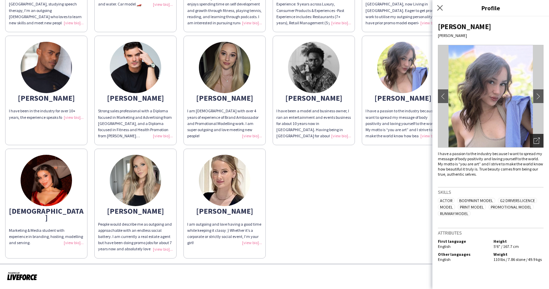
click at [540, 143] on div "Open photos pop-in" at bounding box center [537, 141] width 14 height 14
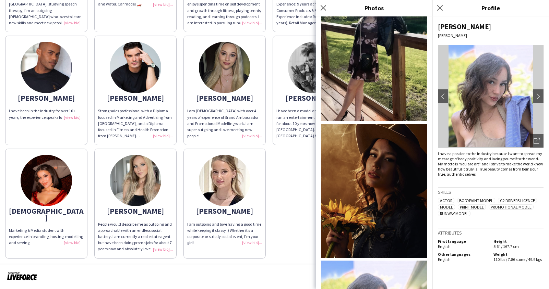
scroll to position [978, 0]
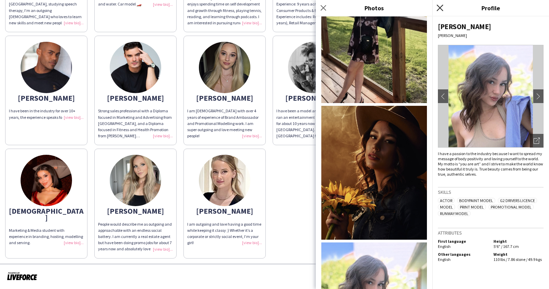
click at [440, 7] on icon "Close pop-in" at bounding box center [440, 7] width 7 height 7
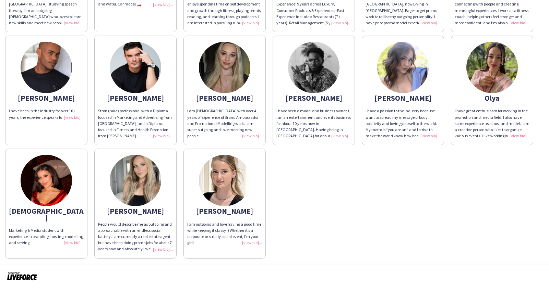
click at [495, 81] on img at bounding box center [491, 67] width 51 height 51
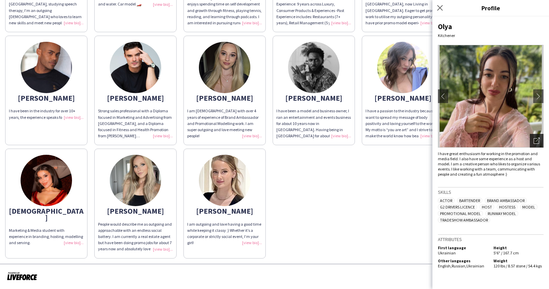
click at [536, 144] on div "Open photos pop-in" at bounding box center [537, 141] width 14 height 14
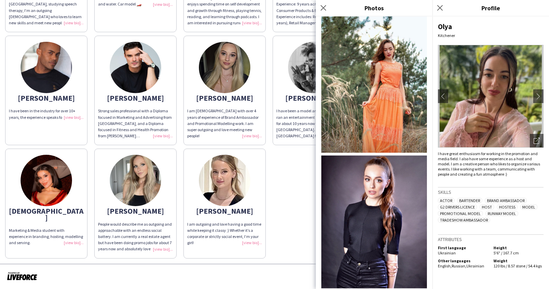
scroll to position [0, 0]
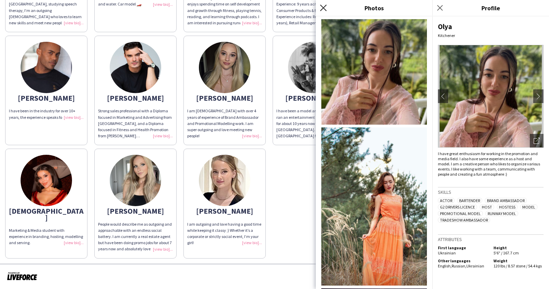
click at [323, 9] on icon at bounding box center [323, 7] width 7 height 7
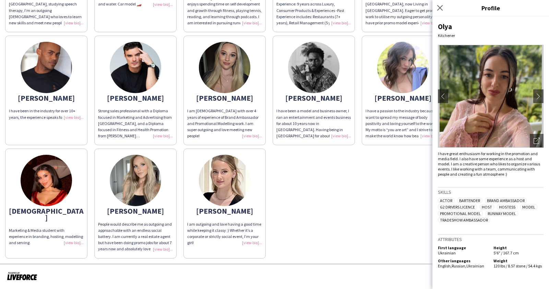
click at [150, 172] on img at bounding box center [135, 180] width 51 height 51
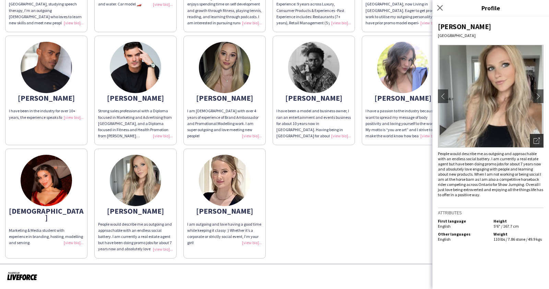
click at [538, 142] on icon "Open photos pop-in" at bounding box center [537, 141] width 6 height 6
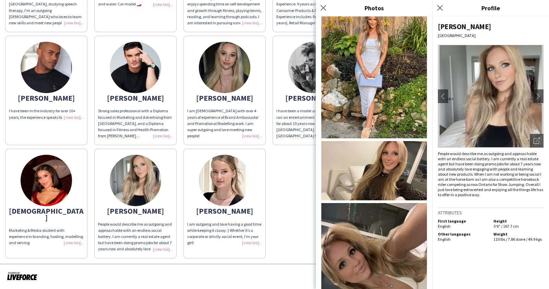
scroll to position [684, 0]
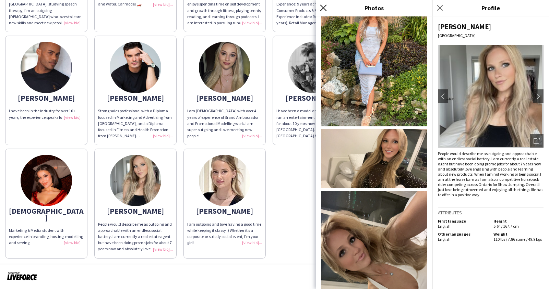
click at [322, 9] on icon "Close pop-in" at bounding box center [323, 7] width 7 height 7
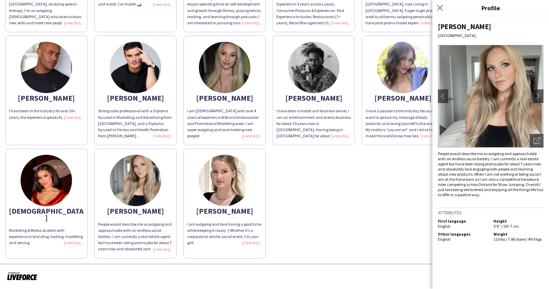
click at [228, 169] on img at bounding box center [224, 180] width 51 height 51
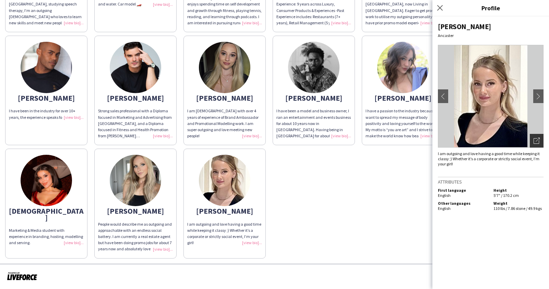
click at [534, 144] on icon at bounding box center [536, 141] width 5 height 5
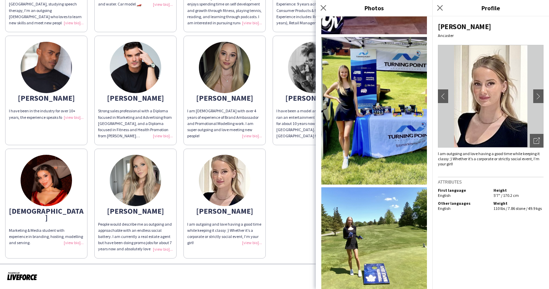
scroll to position [937, 0]
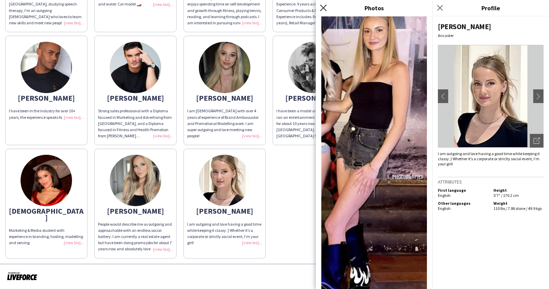
click at [322, 9] on icon at bounding box center [323, 7] width 7 height 7
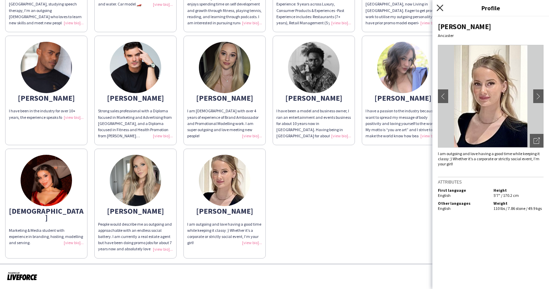
click at [439, 6] on icon "Close pop-in" at bounding box center [440, 7] width 7 height 7
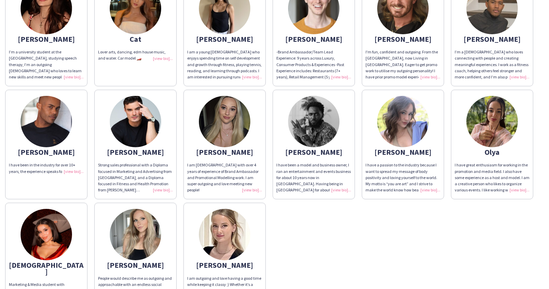
scroll to position [75, 0]
